Goal: Task Accomplishment & Management: Manage account settings

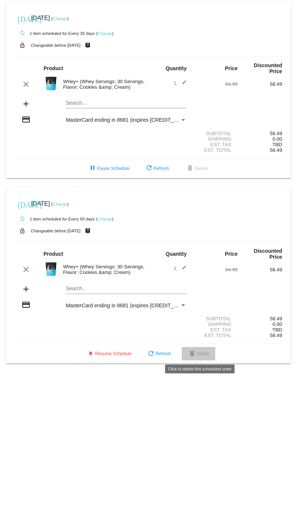
click at [203, 351] on span "delete Delete" at bounding box center [198, 353] width 22 height 5
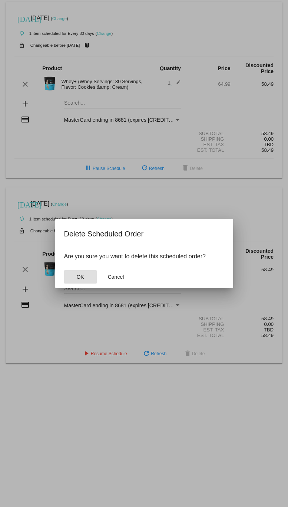
click at [88, 274] on button "OK" at bounding box center [80, 276] width 33 height 13
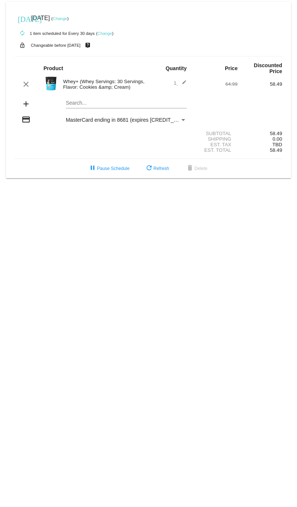
click at [102, 33] on link "Change" at bounding box center [104, 33] width 14 height 4
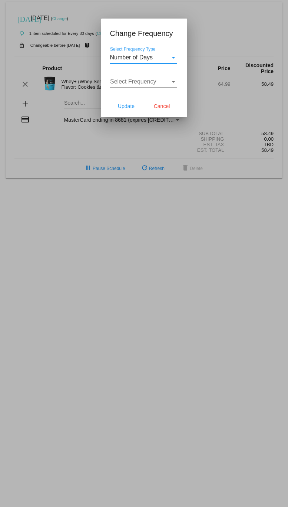
click at [167, 61] on div "Number of Days Select Frequency Type" at bounding box center [143, 55] width 67 height 17
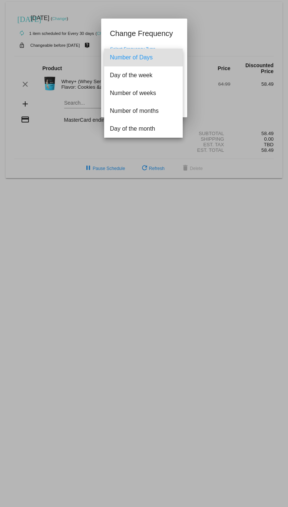
click at [163, 60] on span "Number of Days" at bounding box center [143, 58] width 67 height 18
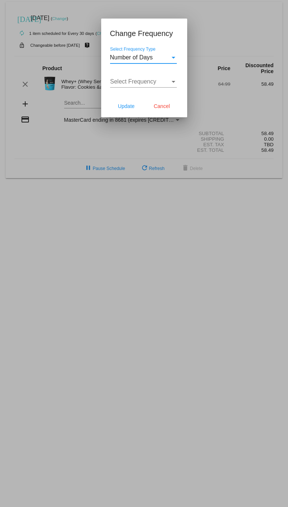
click at [147, 83] on span "Select Frequency" at bounding box center [133, 81] width 46 height 6
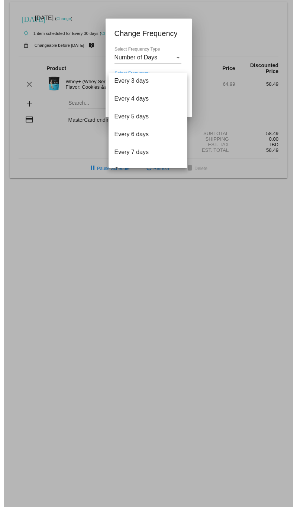
scroll to position [29, 0]
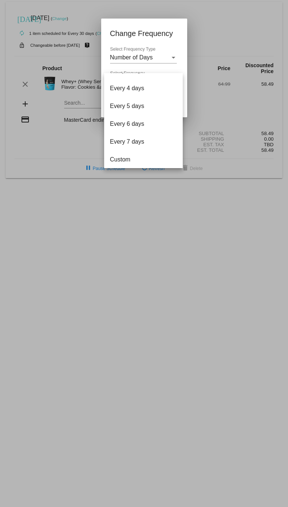
click at [133, 56] on div at bounding box center [144, 253] width 288 height 507
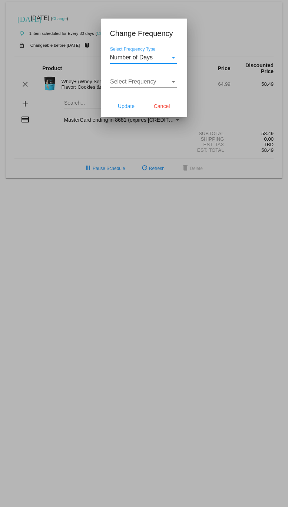
click at [140, 56] on span "Number of Days" at bounding box center [131, 57] width 43 height 6
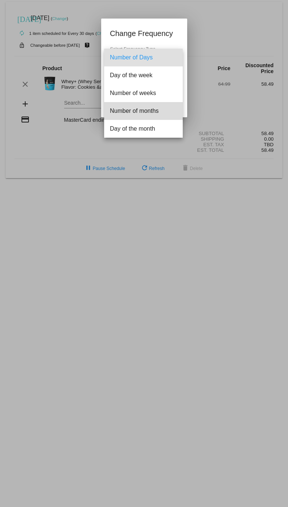
click at [123, 112] on span "Number of months" at bounding box center [143, 111] width 67 height 18
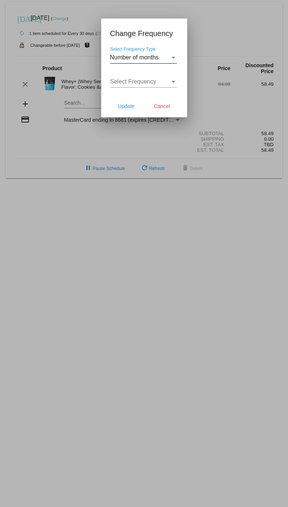
click at [133, 81] on span "Select Frequency" at bounding box center [133, 81] width 46 height 6
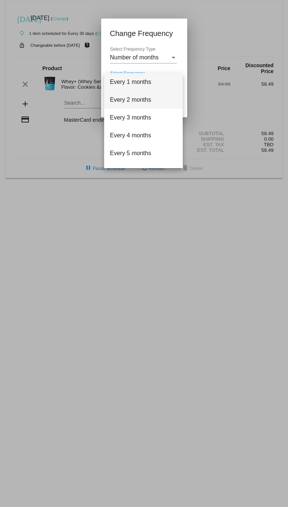
click at [133, 98] on span "Every 2 months" at bounding box center [143, 100] width 67 height 18
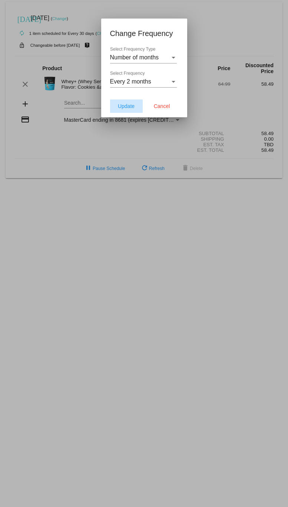
click at [131, 106] on span "Update" at bounding box center [126, 106] width 17 height 6
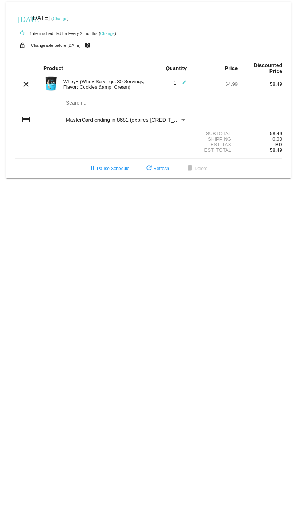
click at [75, 21] on div "[DATE] [DATE] ( Change )" at bounding box center [148, 18] width 267 height 15
click at [67, 19] on link "Change" at bounding box center [60, 18] width 14 height 4
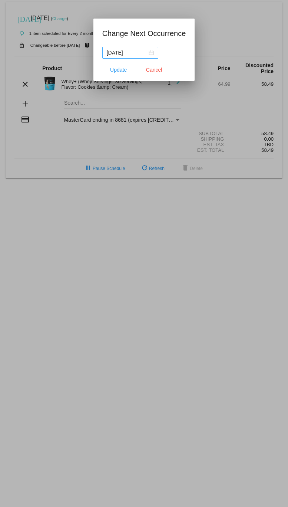
click at [156, 52] on nz-date-picker "[DATE]" at bounding box center [130, 53] width 56 height 12
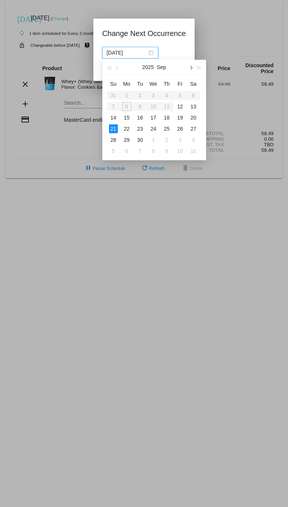
click at [190, 67] on span "button" at bounding box center [191, 68] width 4 height 4
click at [141, 126] on div "21" at bounding box center [140, 128] width 9 height 9
type input "[DATE]"
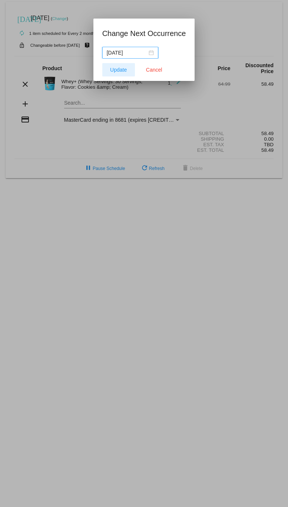
click at [119, 70] on span "Update" at bounding box center [118, 70] width 17 height 6
